Goal: Obtain resource: Obtain resource

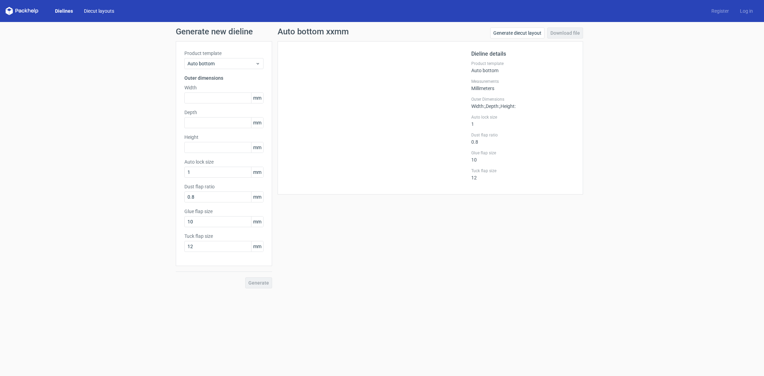
click at [95, 13] on link "Diecut layouts" at bounding box center [98, 11] width 41 height 7
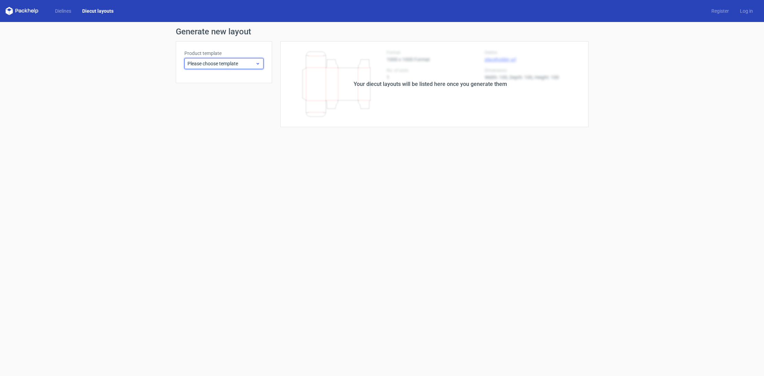
click at [236, 62] on span "Please choose template" at bounding box center [221, 63] width 68 height 7
click at [202, 77] on div "Fefco 427" at bounding box center [224, 78] width 74 height 11
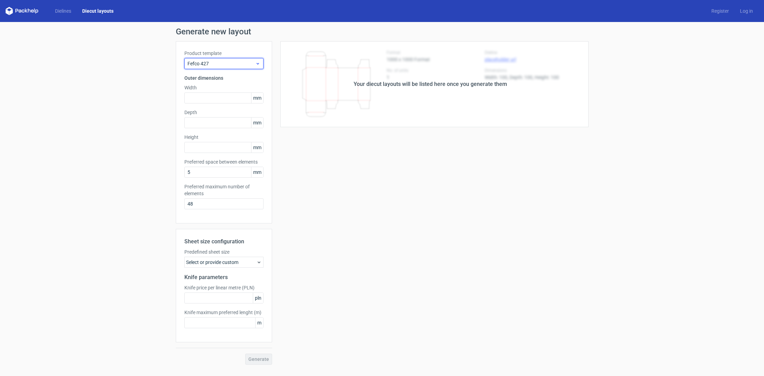
click at [210, 63] on span "Fefco 427" at bounding box center [221, 63] width 68 height 7
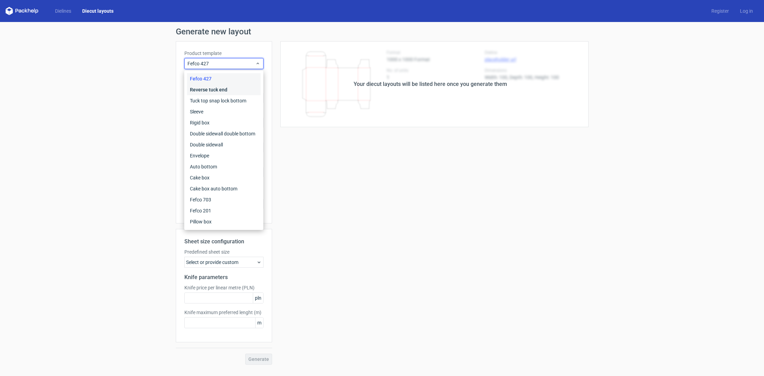
click at [201, 85] on div "Reverse tuck end" at bounding box center [224, 89] width 74 height 11
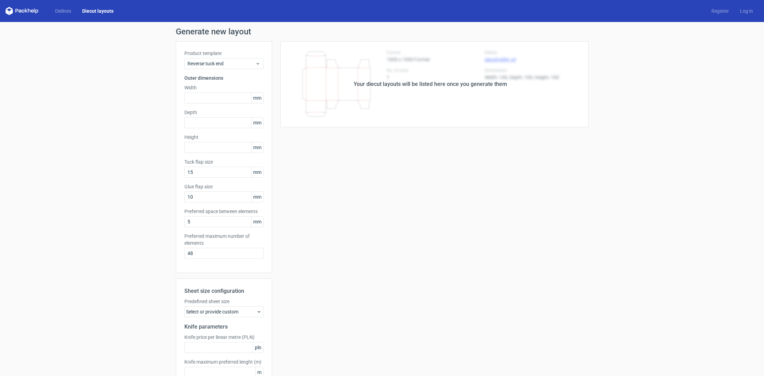
click at [27, 9] on icon at bounding box center [22, 11] width 33 height 8
click at [61, 12] on link "Dielines" at bounding box center [63, 11] width 27 height 7
